Goal: Find specific page/section: Find specific page/section

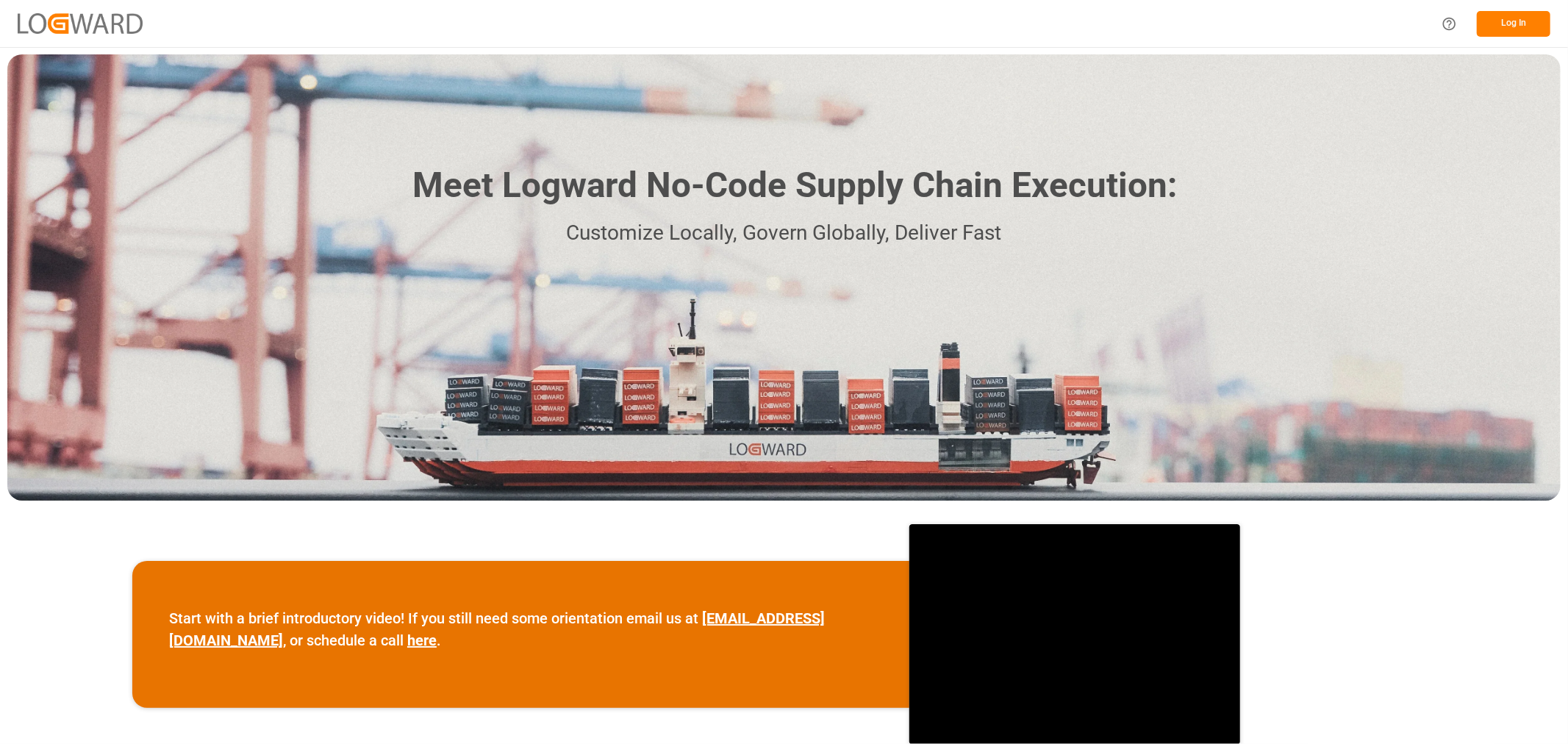
click at [1530, 29] on button "Log In" at bounding box center [1514, 24] width 73 height 26
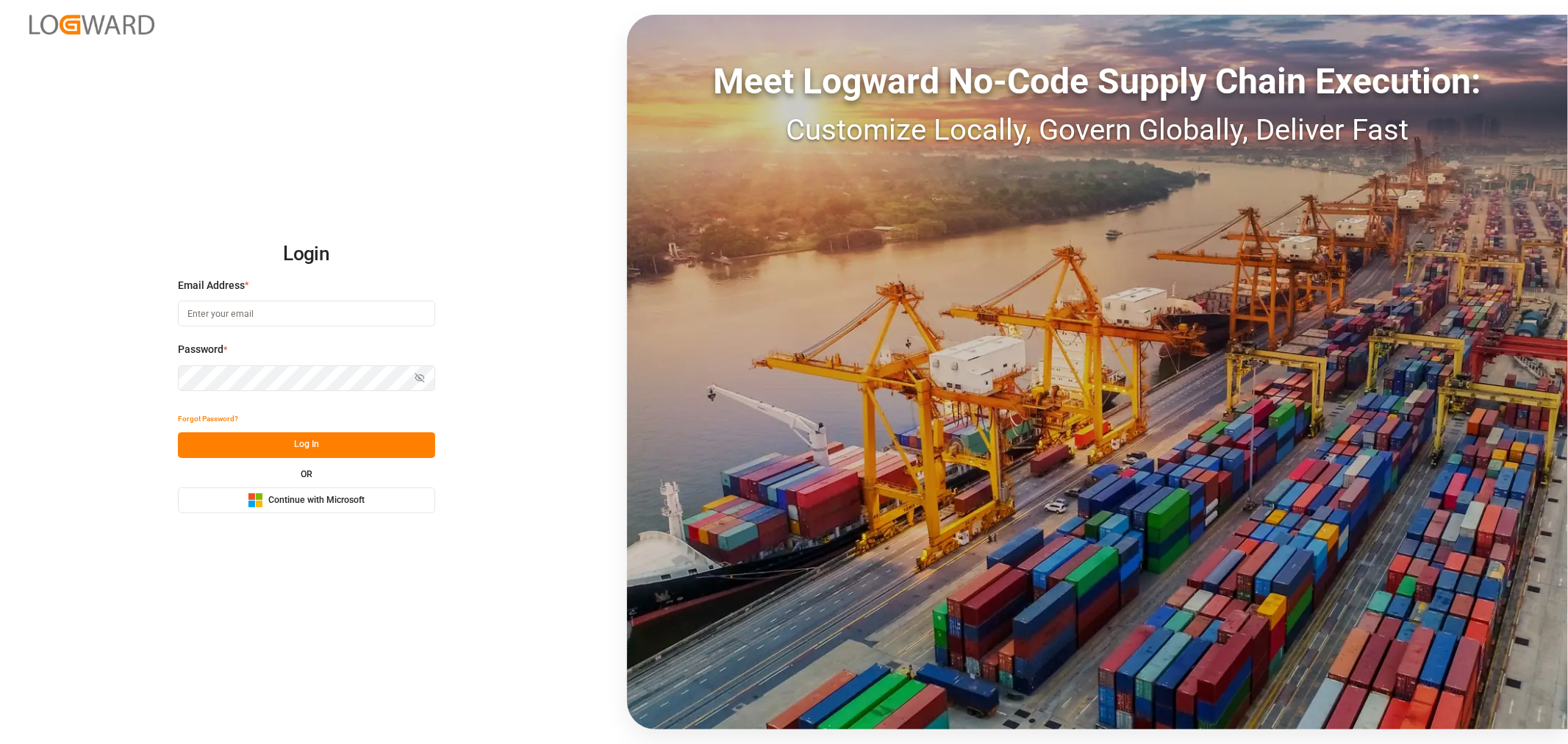
click at [316, 496] on span "Continue with Microsoft" at bounding box center [317, 500] width 96 height 13
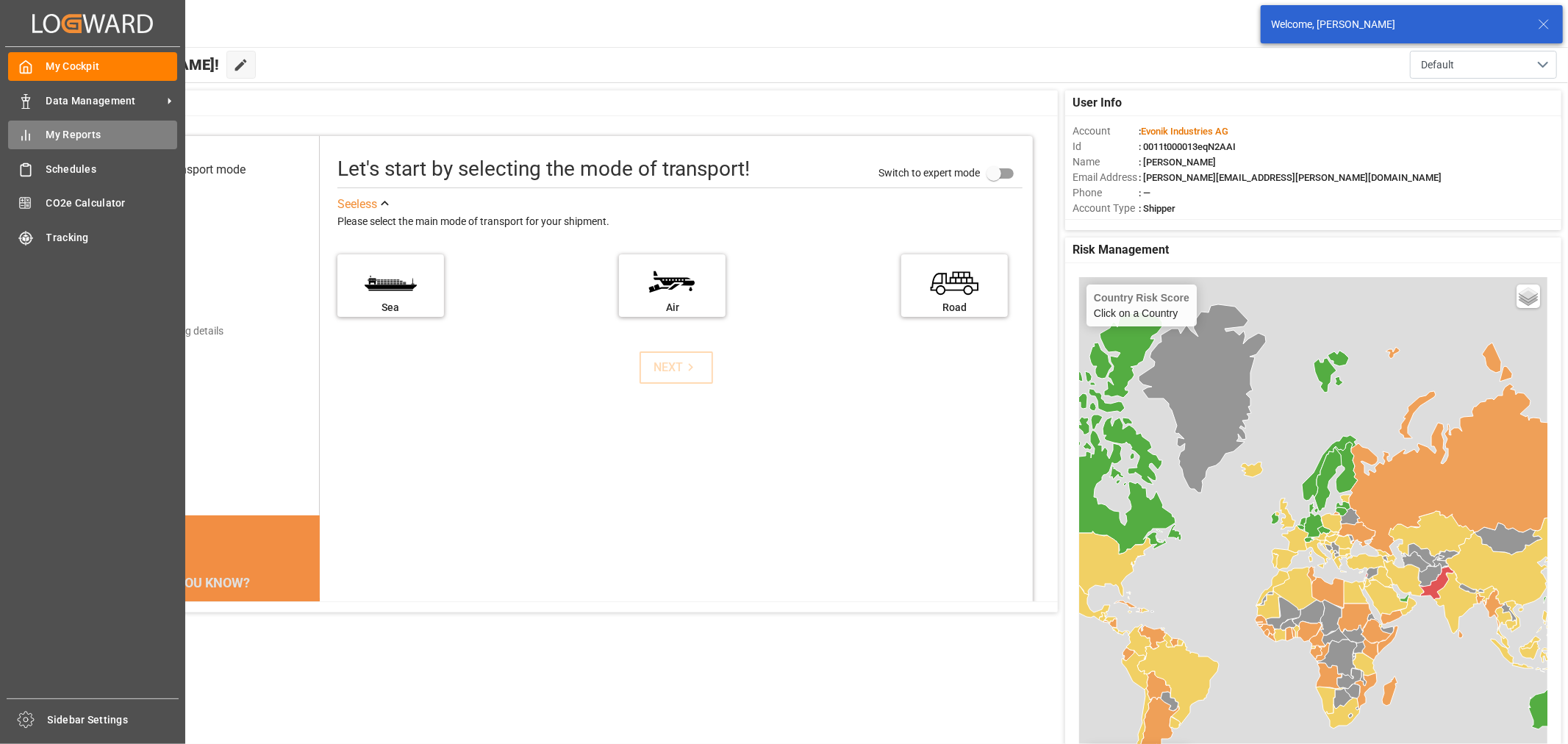
click at [43, 133] on div "My Reports My Reports" at bounding box center [93, 135] width 169 height 28
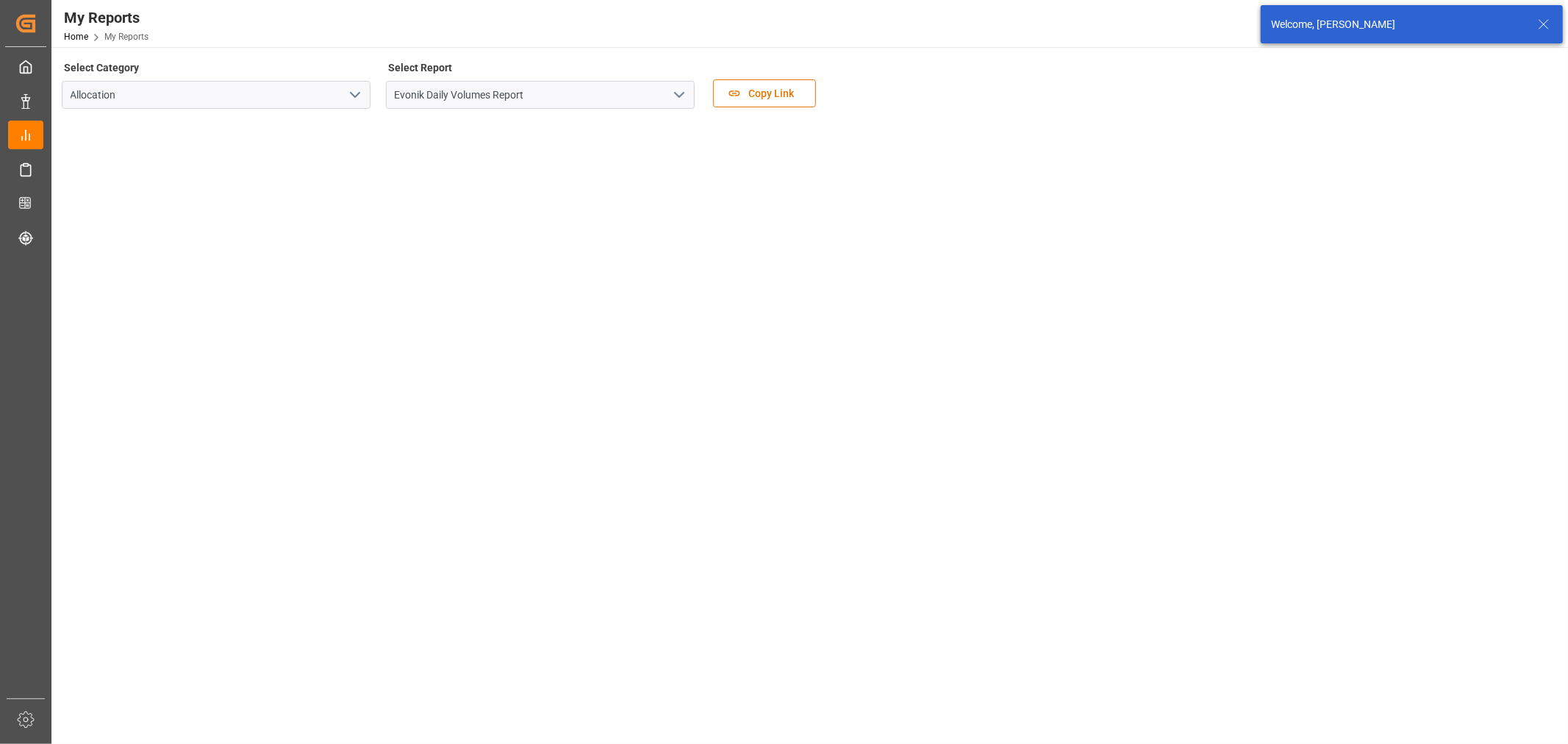
click at [680, 101] on icon "open menu" at bounding box center [679, 94] width 18 height 18
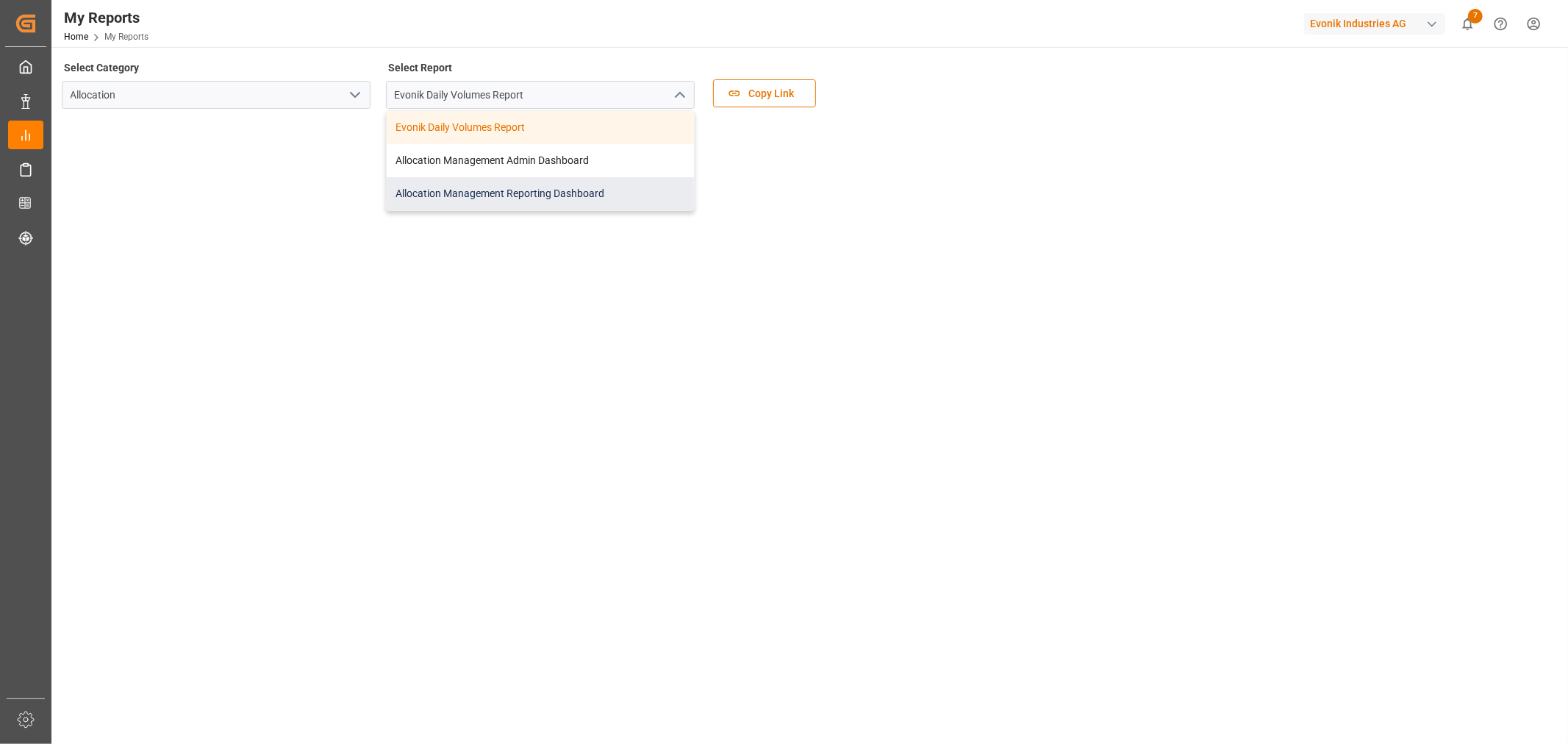
click at [535, 193] on div "Allocation Management Reporting Dashboard" at bounding box center [540, 193] width 308 height 33
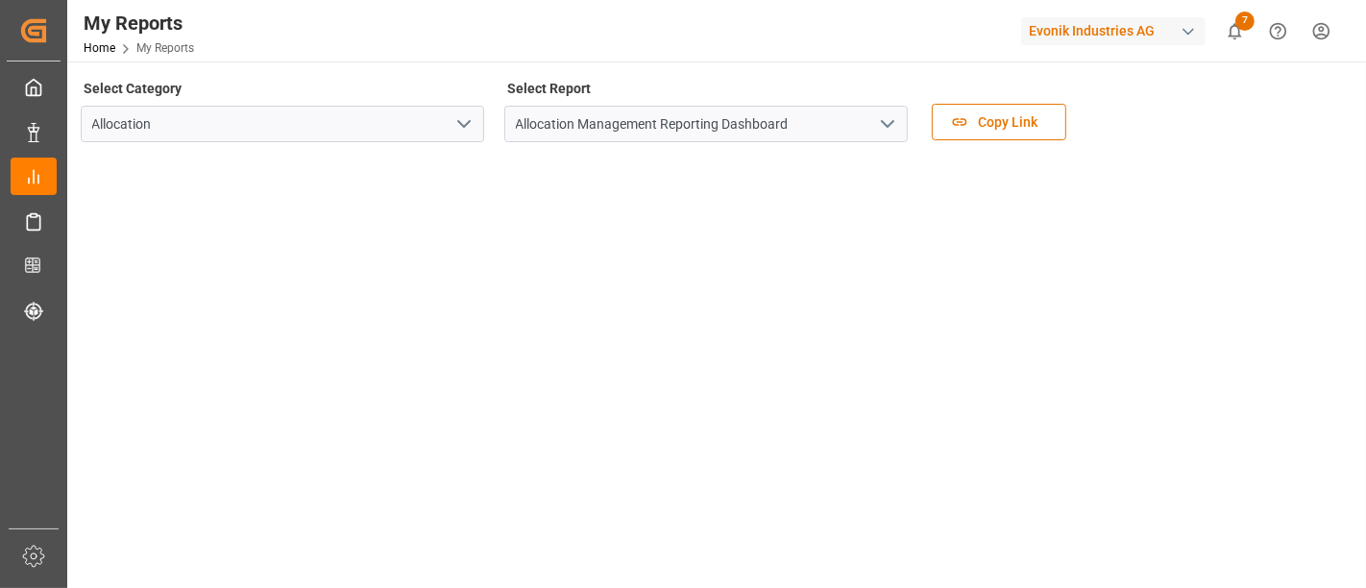
click at [340, 25] on div "My Reports Home My Reports Evonik Industries AG 7 Notifications Only show unrea…" at bounding box center [710, 30] width 1312 height 61
click at [444, 31] on div "My Reports Home My Reports Evonik Industries AG 7 Notifications Only show unrea…" at bounding box center [710, 30] width 1312 height 61
click at [408, 8] on div "My Reports Home My Reports Evonik Industries AG 7 Notifications Only show unrea…" at bounding box center [710, 30] width 1312 height 61
click at [362, 55] on header "My Reports Home My Reports Evonik Industries AG 7 Notifications Only show unrea…" at bounding box center [710, 31] width 1312 height 62
click at [367, 45] on div "My Reports Home My Reports Evonik Industries AG 7 Notifications Only show unrea…" at bounding box center [710, 30] width 1312 height 61
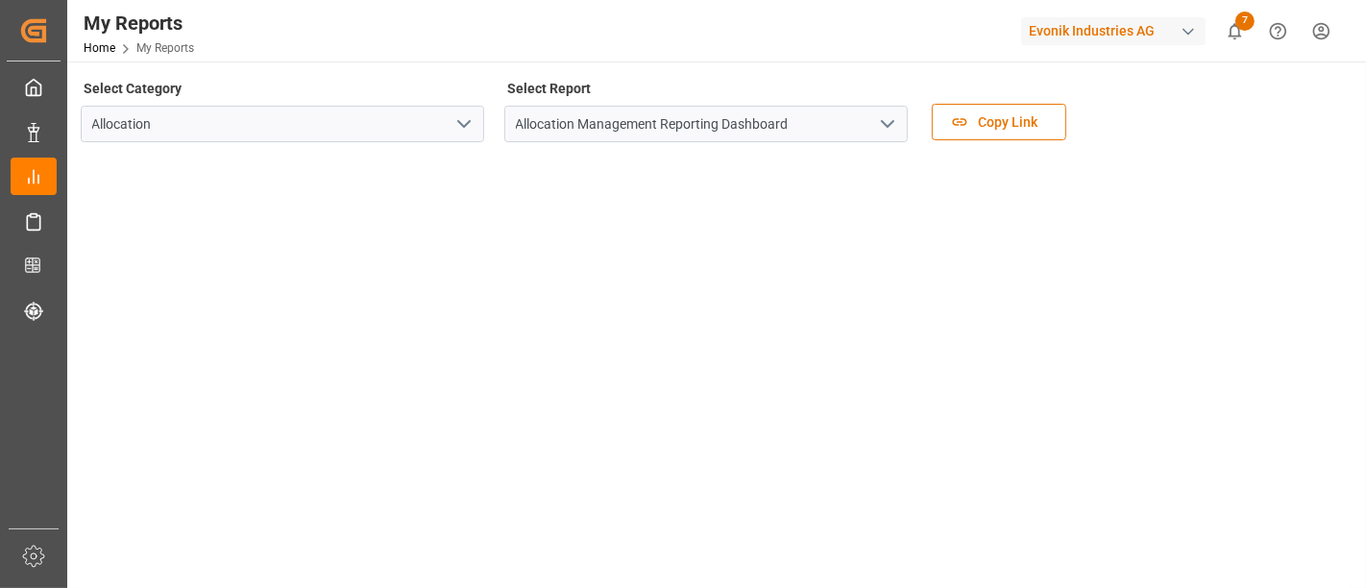
click at [269, 16] on div "My Reports Home My Reports Evonik Industries AG 7 Notifications Only show unrea…" at bounding box center [710, 30] width 1312 height 61
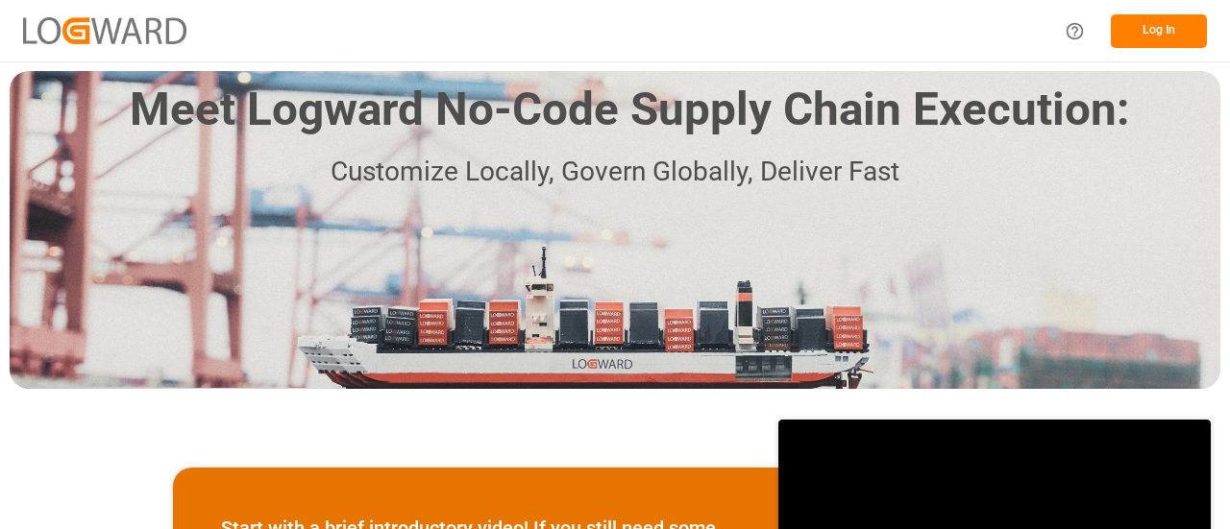
click at [1157, 31] on button "Log In" at bounding box center [1158, 31] width 96 height 34
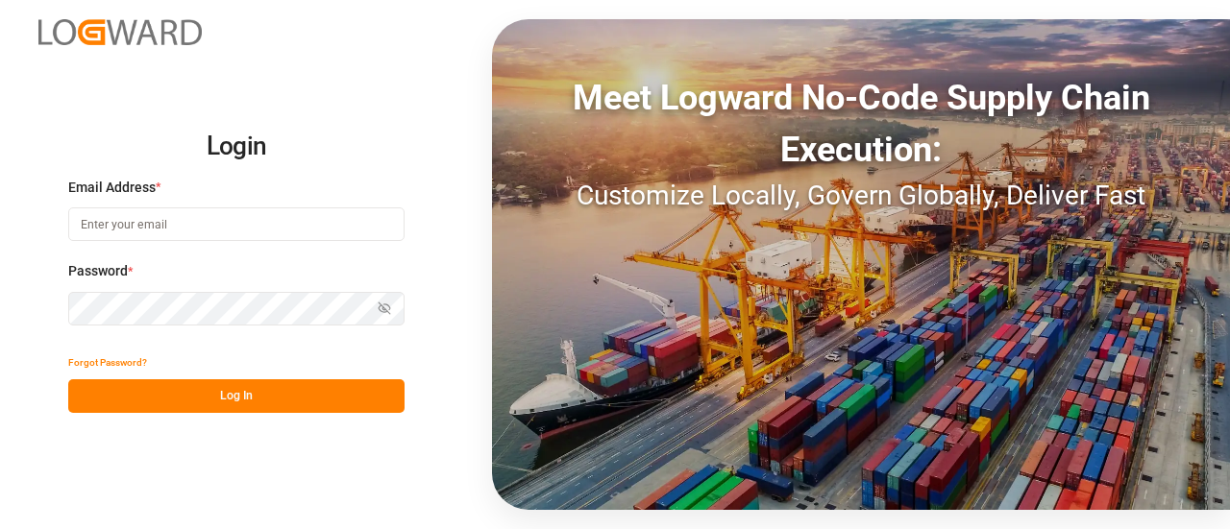
click at [243, 391] on button "Log In" at bounding box center [236, 396] width 336 height 34
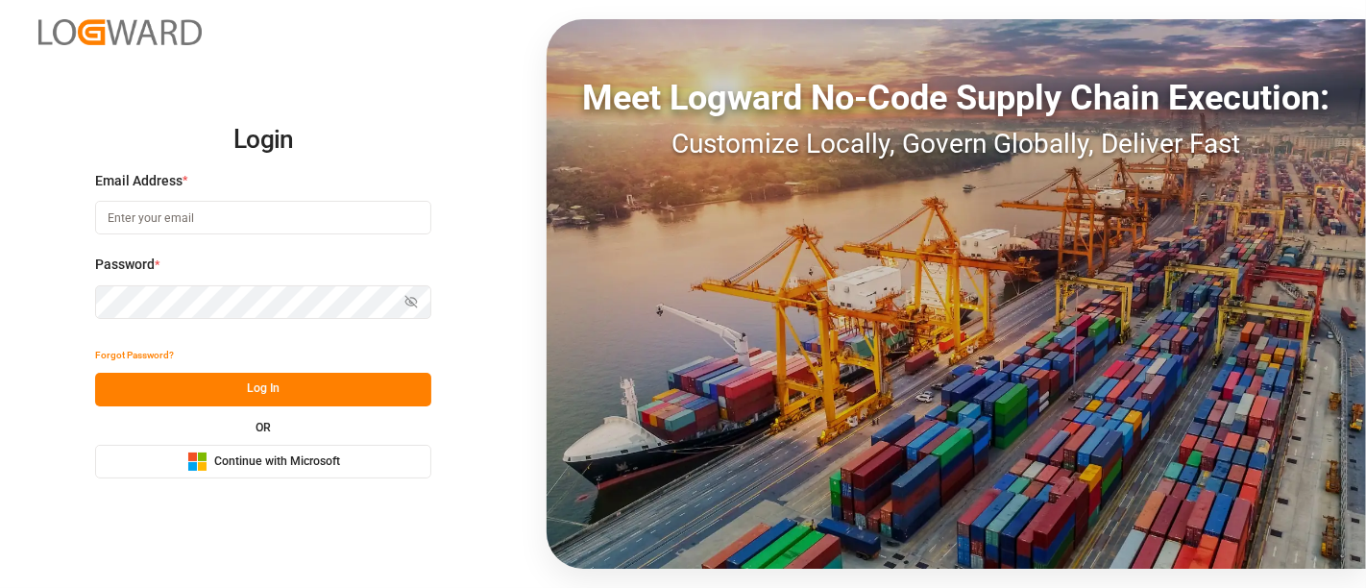
click at [265, 471] on div "Microsoft Logo Continue with Microsoft" at bounding box center [263, 461] width 153 height 20
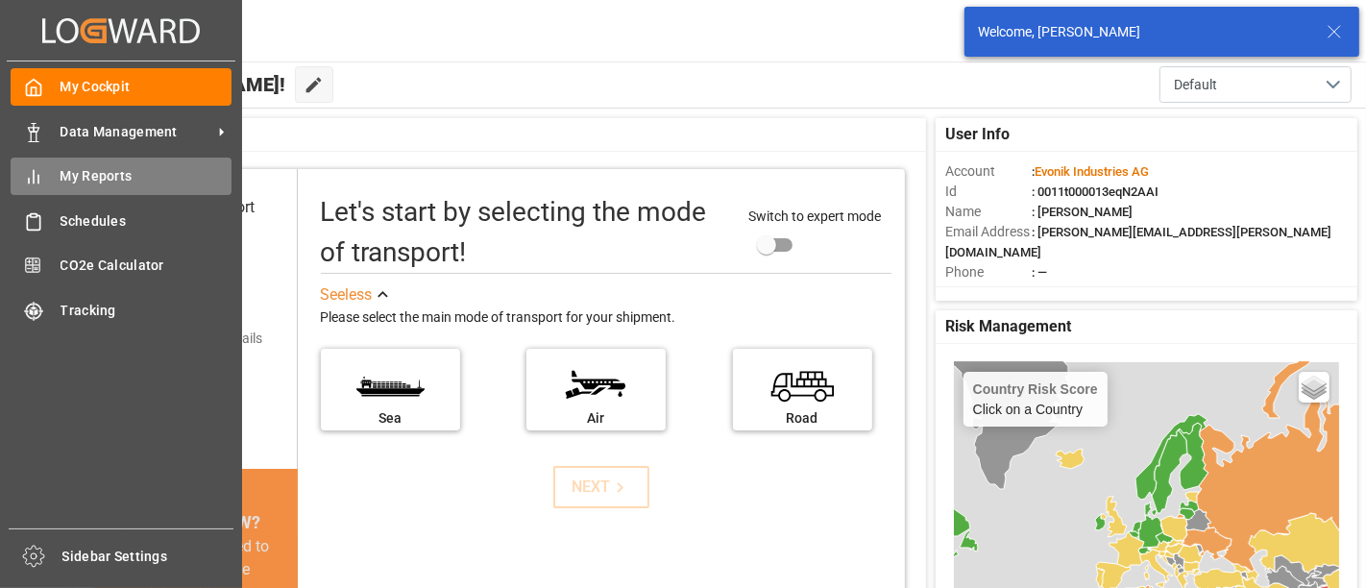
click at [89, 177] on span "My Reports" at bounding box center [147, 176] width 172 height 20
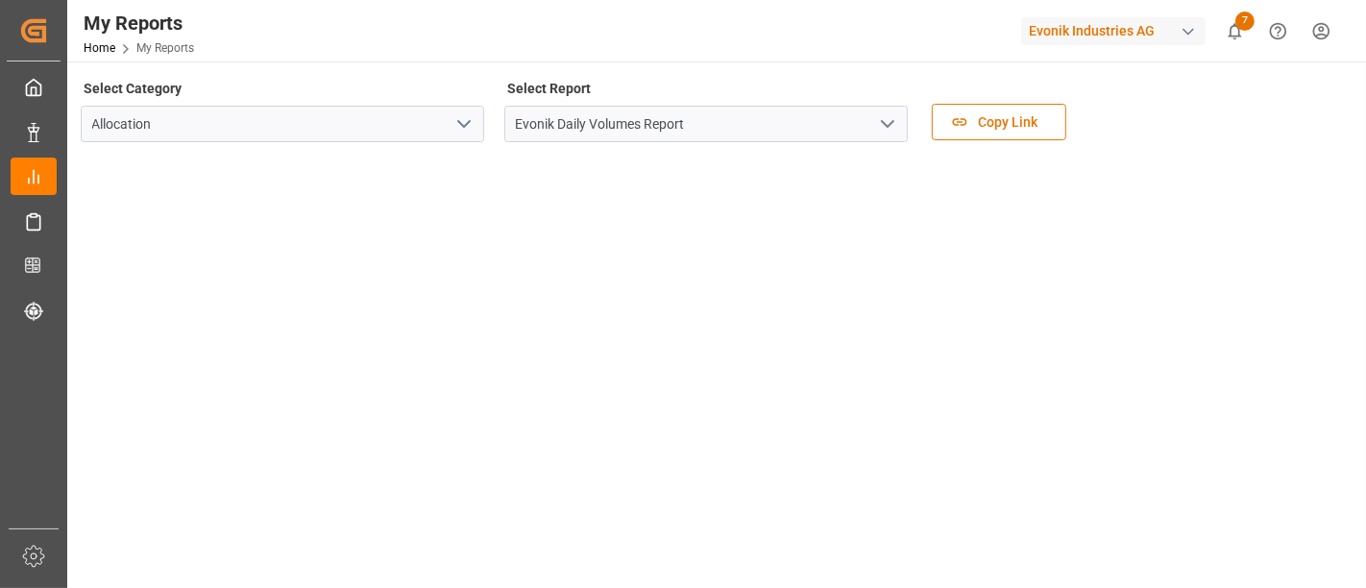
click at [894, 125] on icon "open menu" at bounding box center [887, 123] width 23 height 23
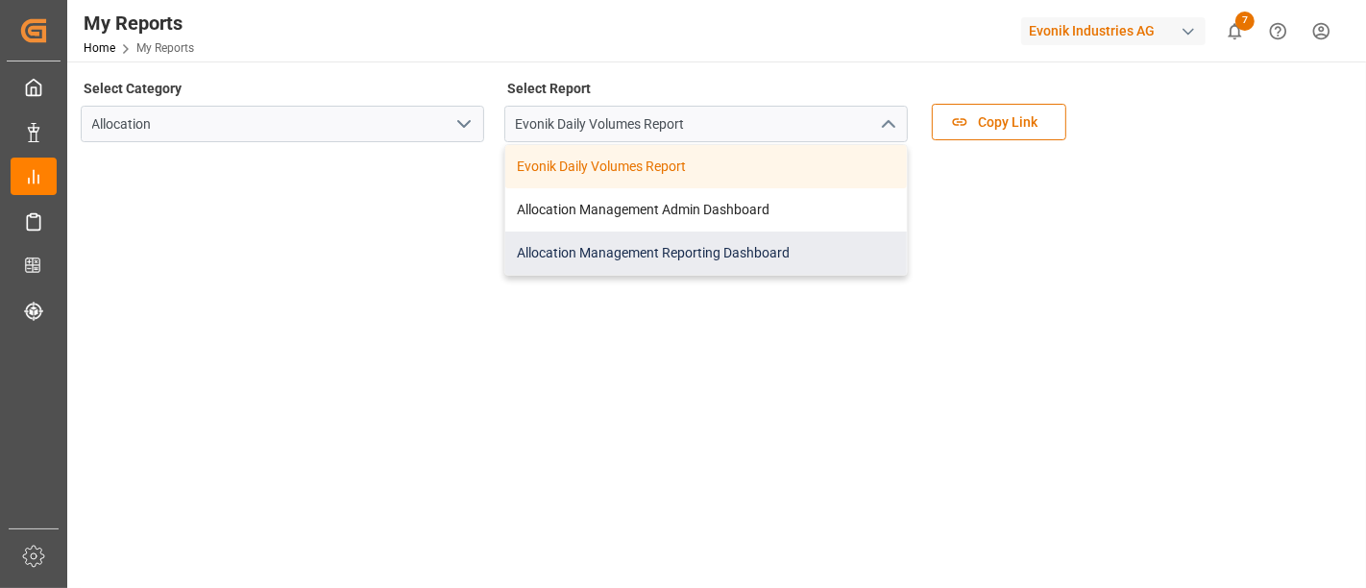
click at [642, 262] on div "Allocation Management Reporting Dashboard" at bounding box center [706, 252] width 402 height 43
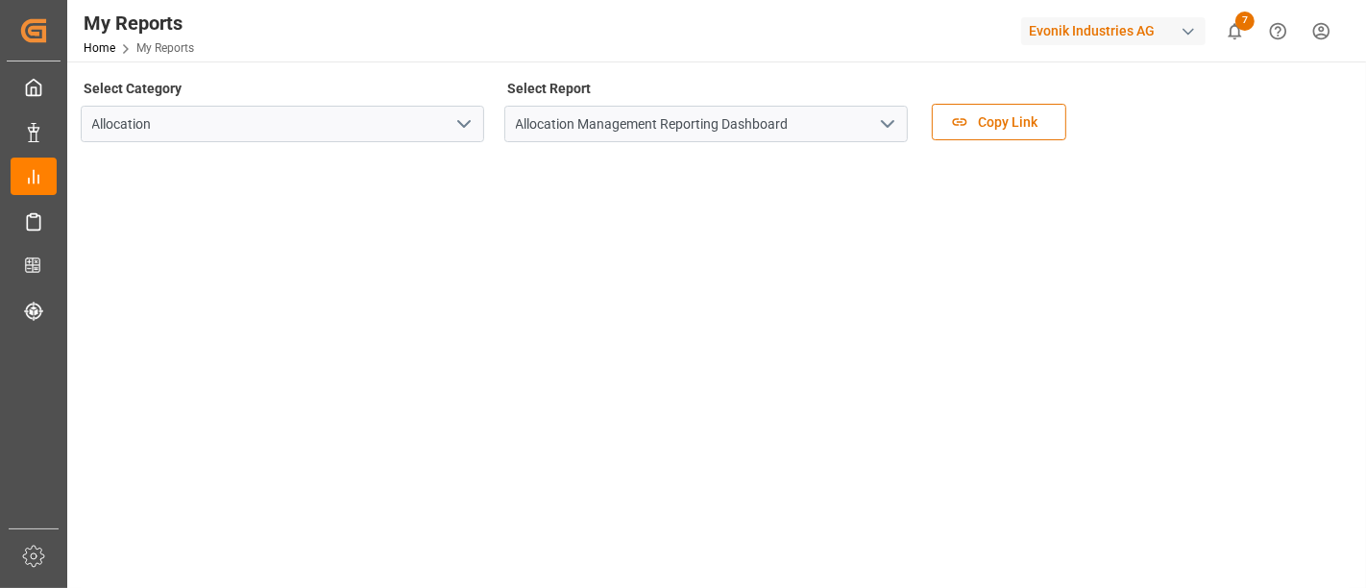
scroll to position [461, 0]
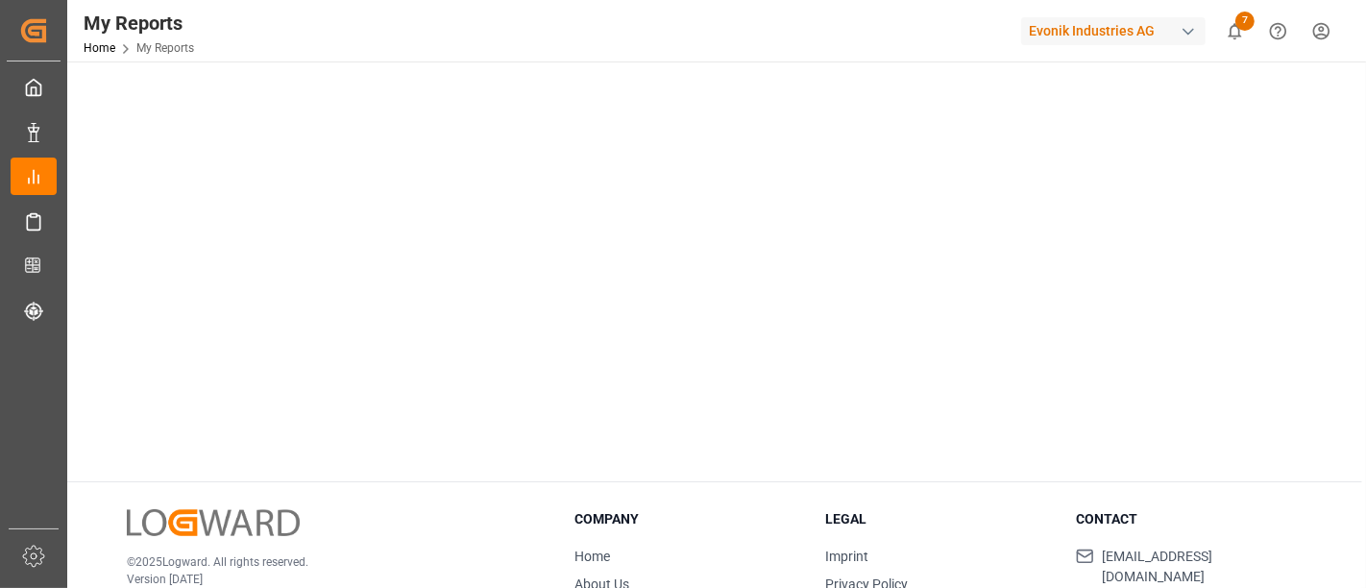
click at [219, 473] on div "Select Category Allocation Select Report Allocation Management Reporting Dashbo…" at bounding box center [714, 154] width 1295 height 1109
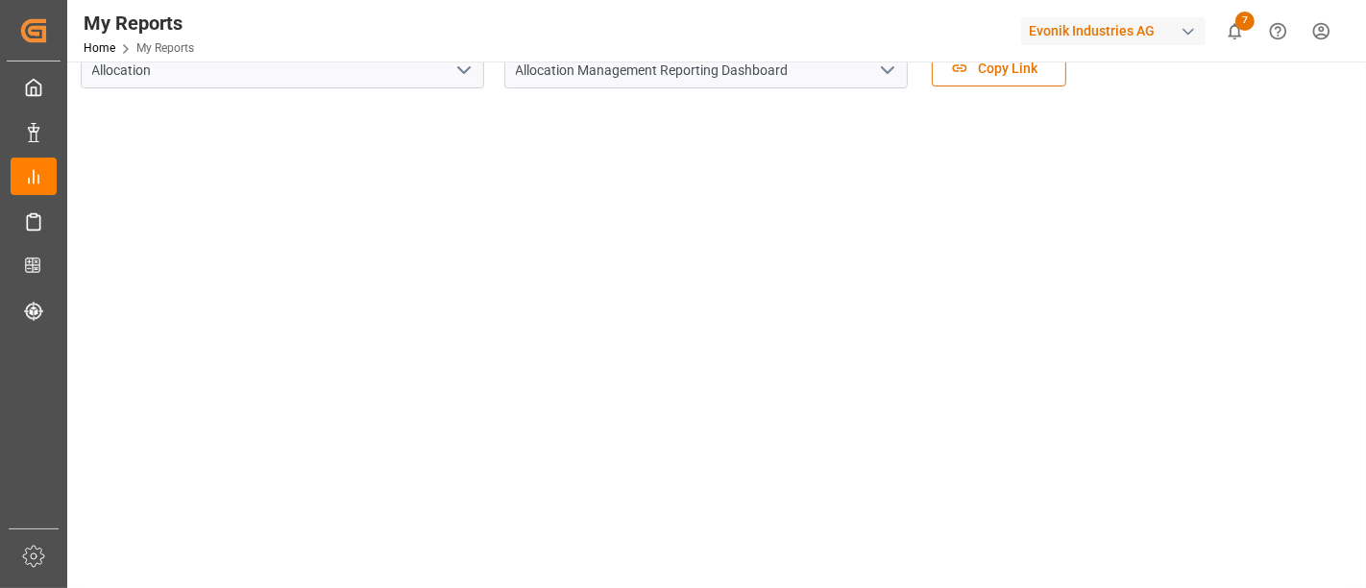
scroll to position [0, 0]
